Goal: Task Accomplishment & Management: Use online tool/utility

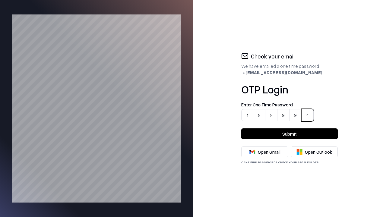
type input "******"
click at [289, 134] on button "Submit" at bounding box center [289, 133] width 96 height 11
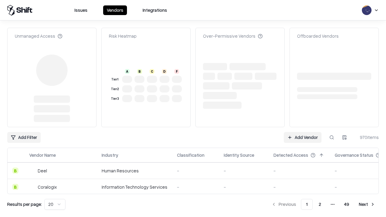
click at [303, 132] on link "Add Vendor" at bounding box center [303, 137] width 38 height 11
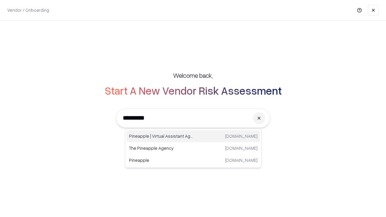
click at [193, 136] on div "Pineapple | Virtual Assistant Agency trypineapple.com" at bounding box center [193, 136] width 133 height 12
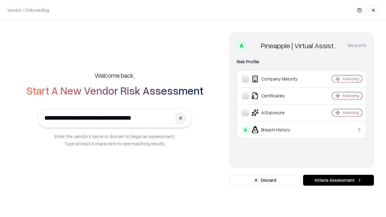
type input "**********"
click at [338, 180] on button "Initiate Assessment" at bounding box center [338, 180] width 71 height 11
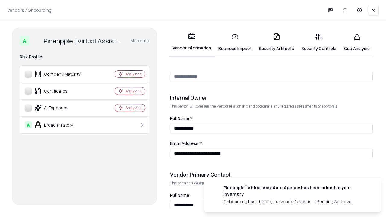
scroll to position [312, 0]
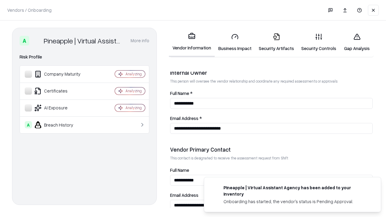
click at [273, 42] on link "Security Artifacts" at bounding box center [276, 42] width 42 height 28
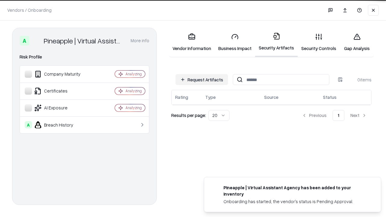
click at [202, 80] on button "Request Artifacts" at bounding box center [201, 79] width 52 height 11
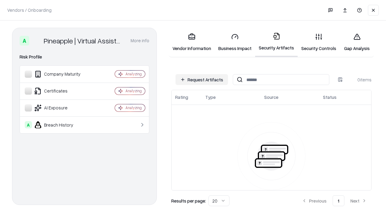
click at [202, 80] on button "Request Artifacts" at bounding box center [201, 79] width 52 height 11
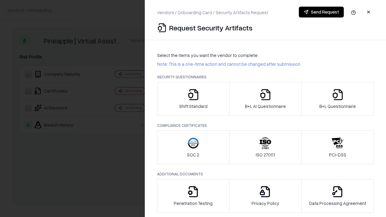
click at [337, 99] on icon "button" at bounding box center [337, 95] width 12 height 12
click at [265, 99] on icon "button" at bounding box center [265, 95] width 12 height 12
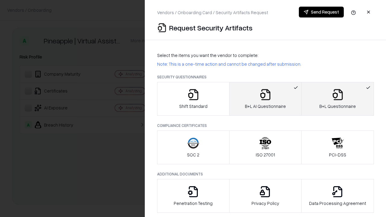
click at [321, 12] on button "Send Request" at bounding box center [321, 12] width 45 height 11
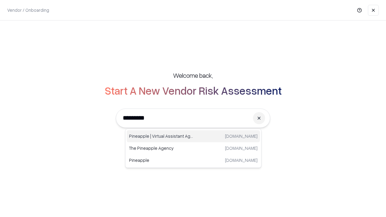
click at [193, 136] on div "Pineapple | Virtual Assistant Agency [DOMAIN_NAME]" at bounding box center [193, 136] width 133 height 12
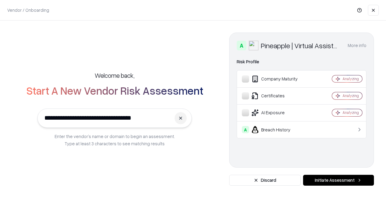
type input "**********"
click at [338, 180] on button "Initiate Assessment" at bounding box center [338, 180] width 71 height 11
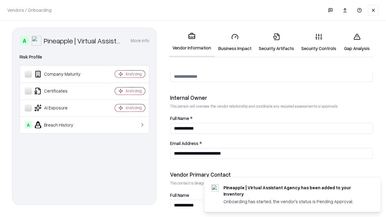
scroll to position [312, 0]
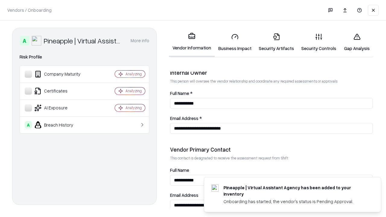
click at [354, 42] on link "Gap Analysis" at bounding box center [357, 42] width 34 height 28
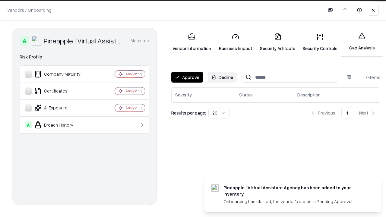
click at [187, 77] on button "Approve" at bounding box center [187, 77] width 32 height 11
